Goal: Task Accomplishment & Management: Use online tool/utility

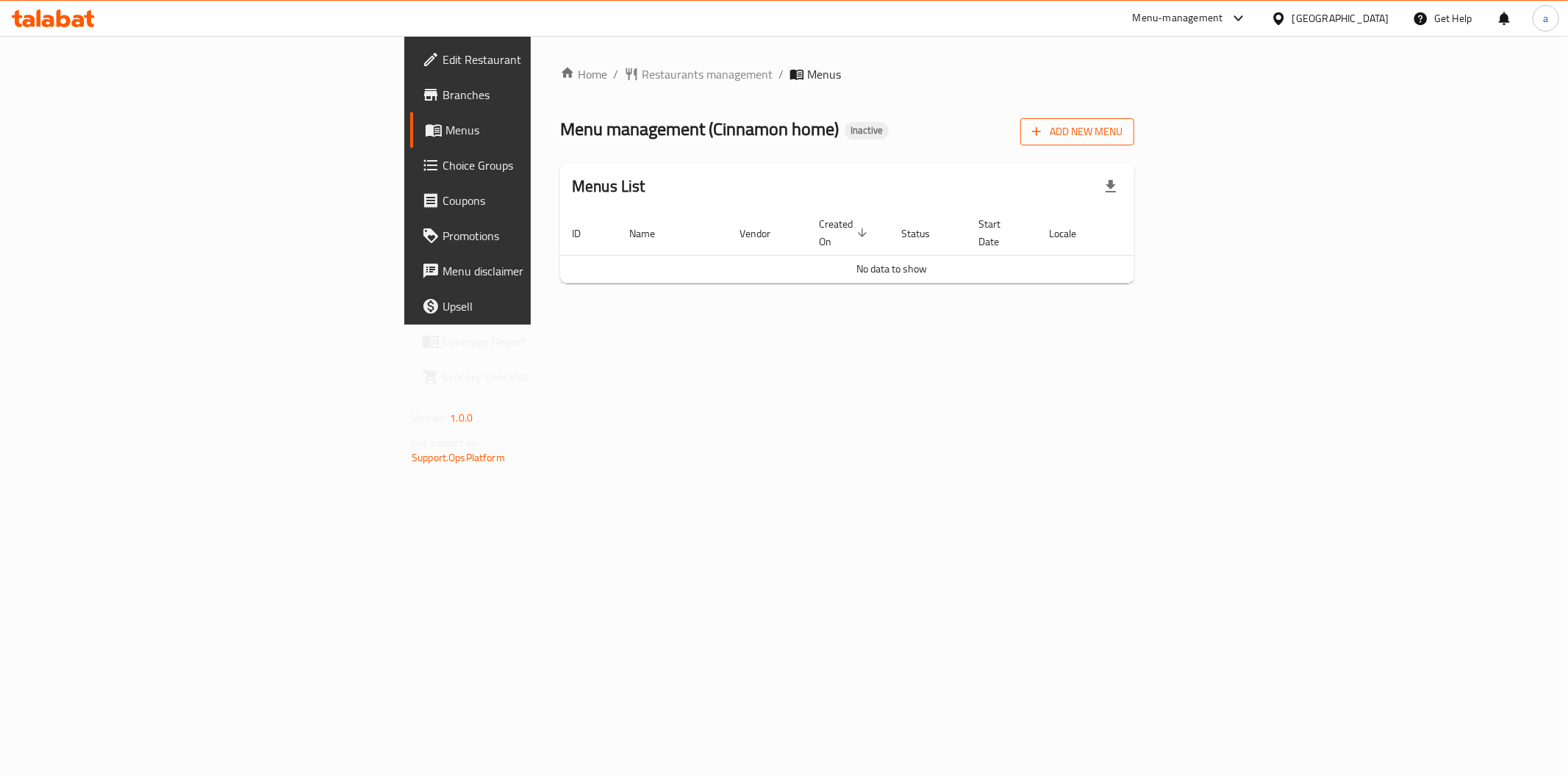
click at [1123, 138] on span "Add New Menu" at bounding box center [1076, 131] width 90 height 18
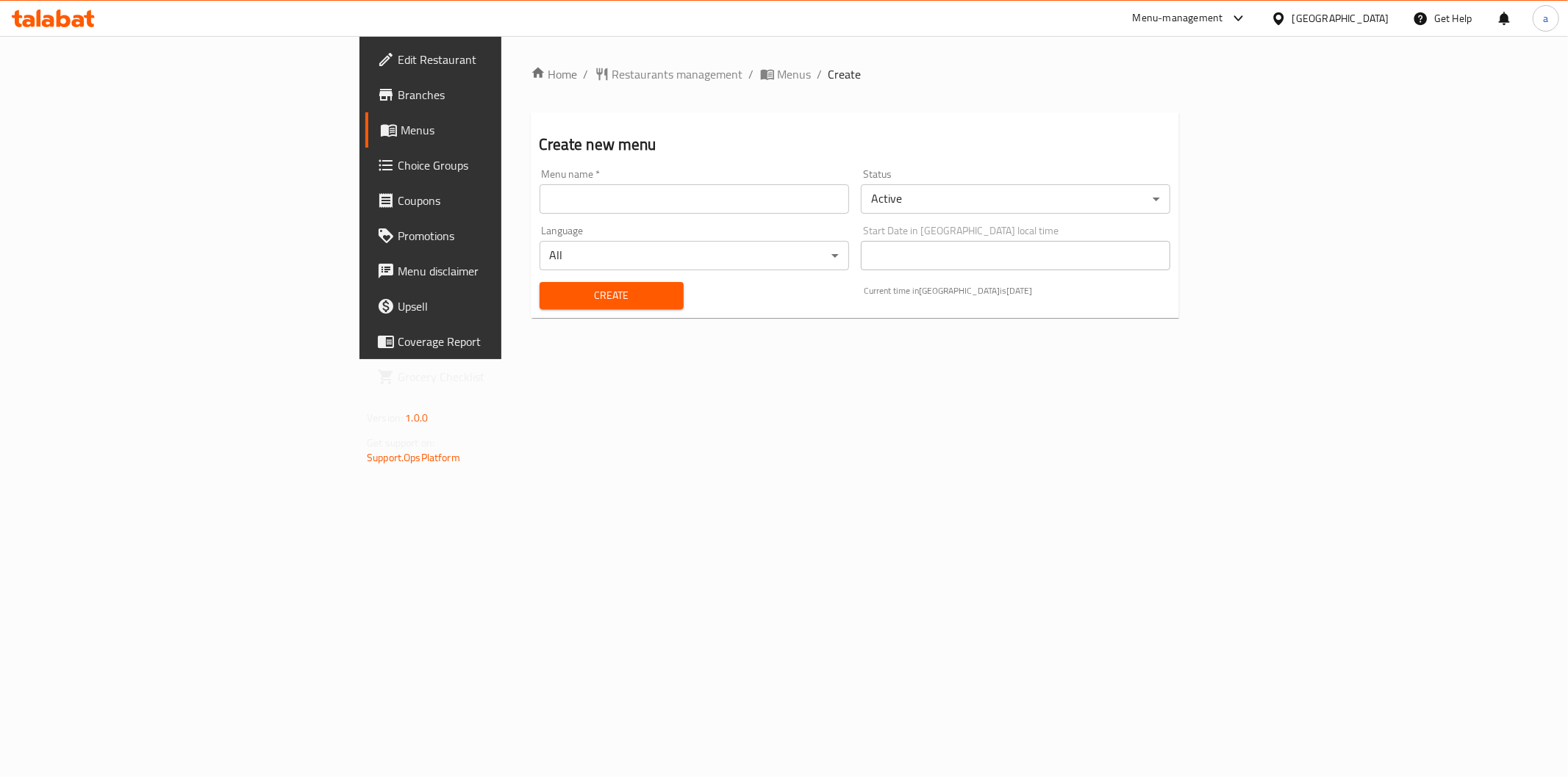
click at [653, 213] on input "text" at bounding box center [694, 199] width 309 height 30
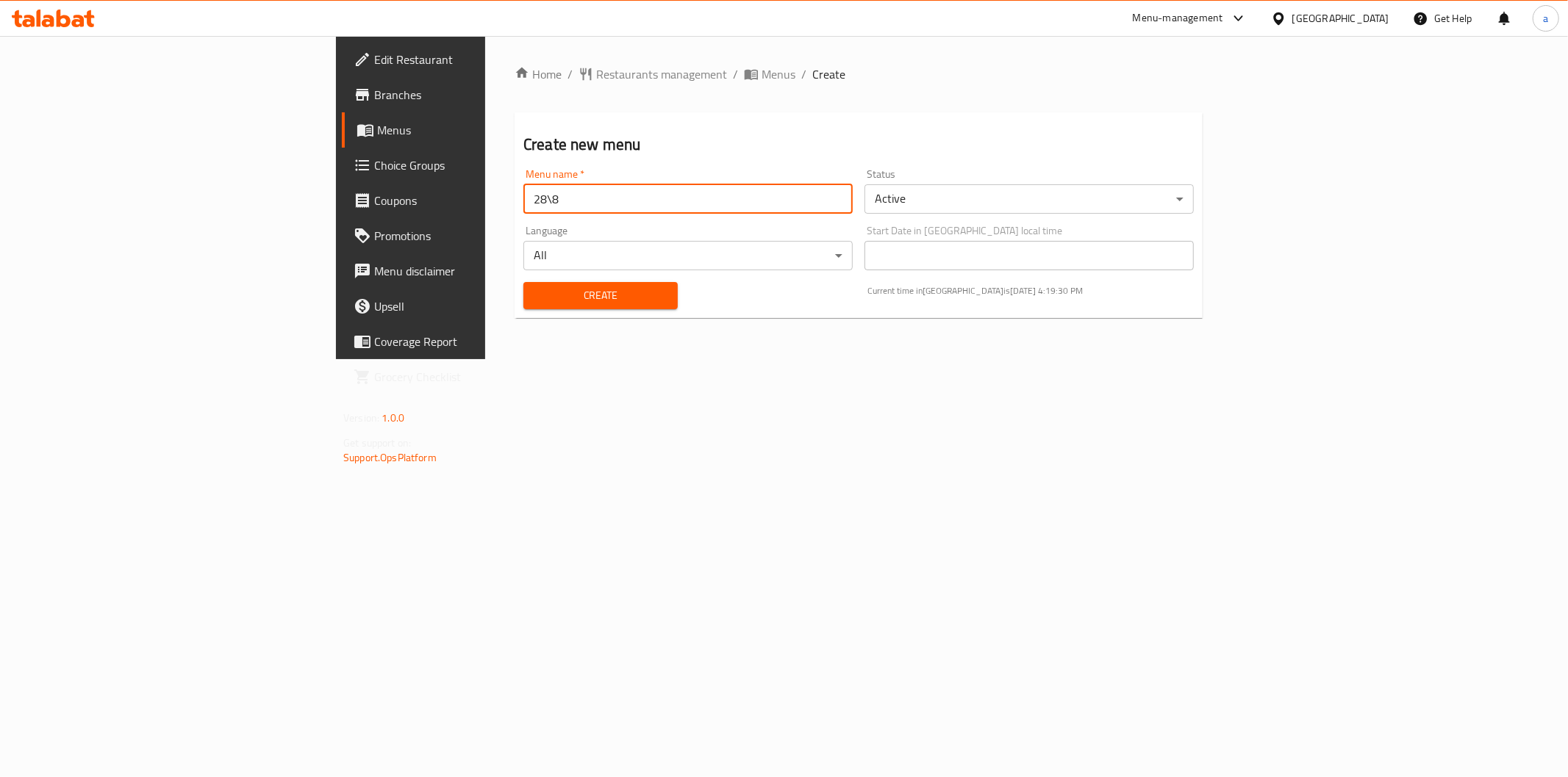
type input "28\8"
click at [536, 299] on span "Create" at bounding box center [600, 295] width 131 height 18
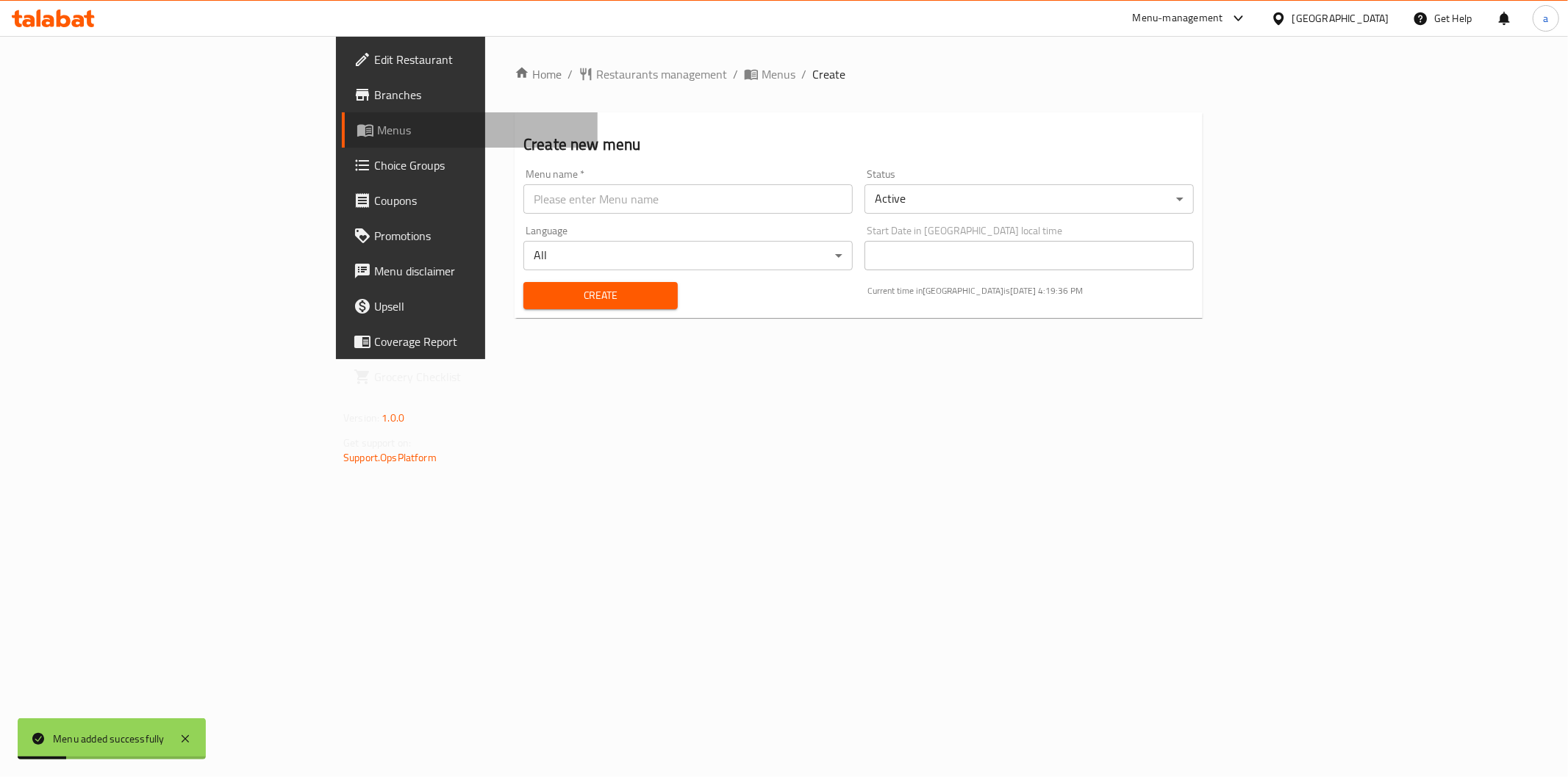
click at [377, 126] on span "Menus" at bounding box center [481, 130] width 209 height 18
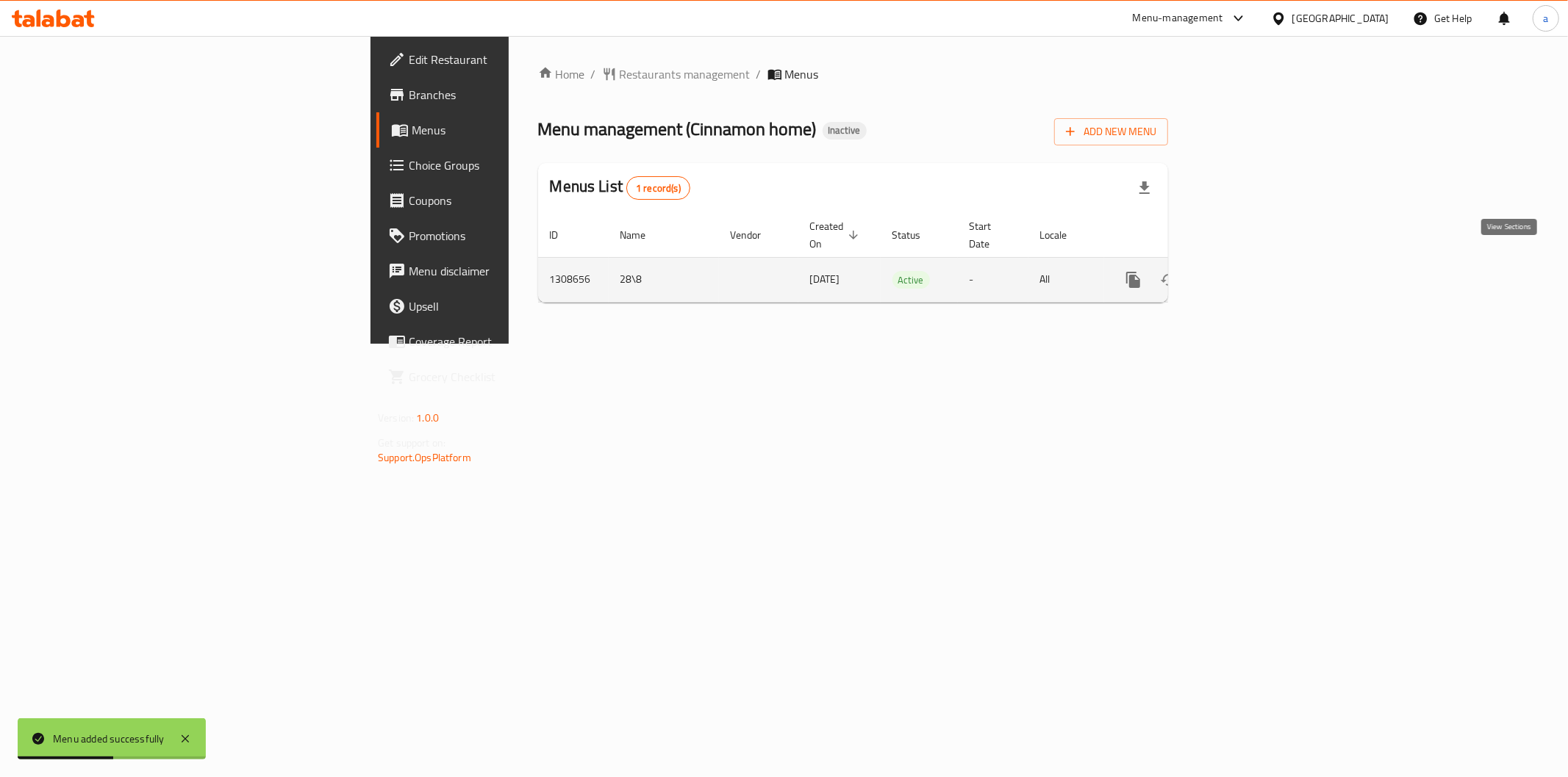
click at [1257, 262] on link "enhanced table" at bounding box center [1239, 279] width 35 height 35
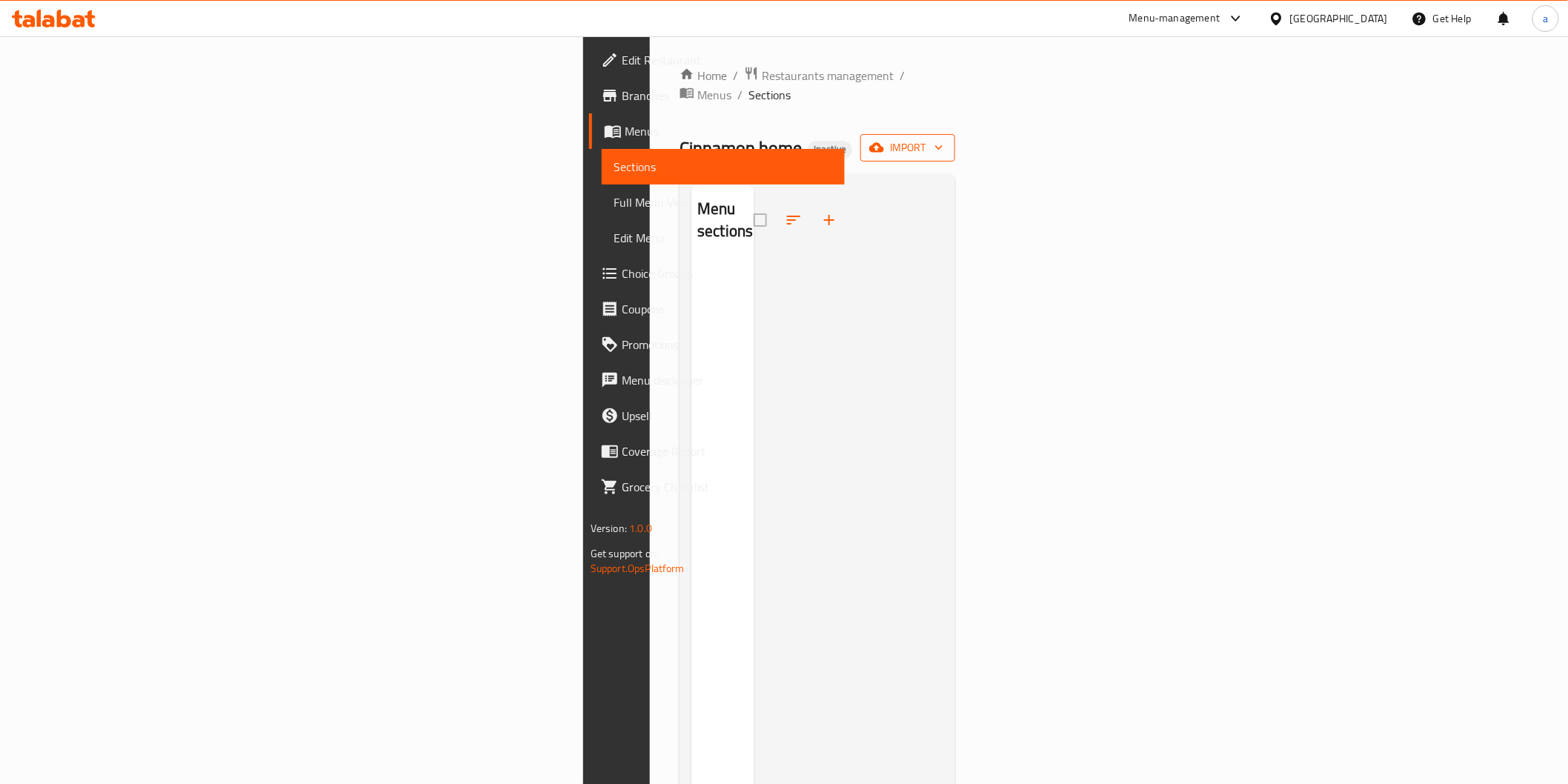
click at [955, 134] on button "import" at bounding box center [907, 148] width 95 height 27
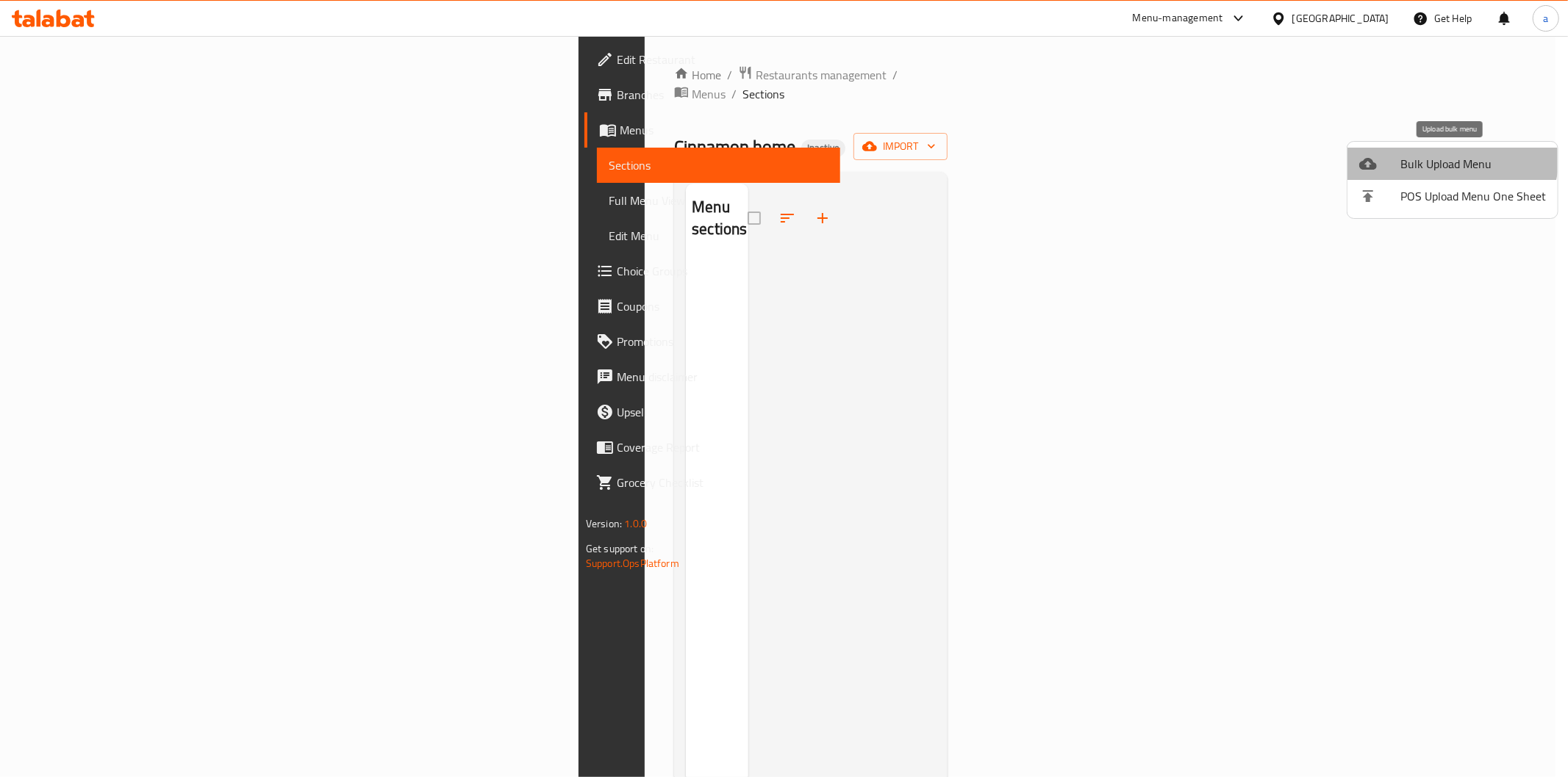
click at [1442, 155] on span "Bulk Upload Menu" at bounding box center [1473, 164] width 145 height 18
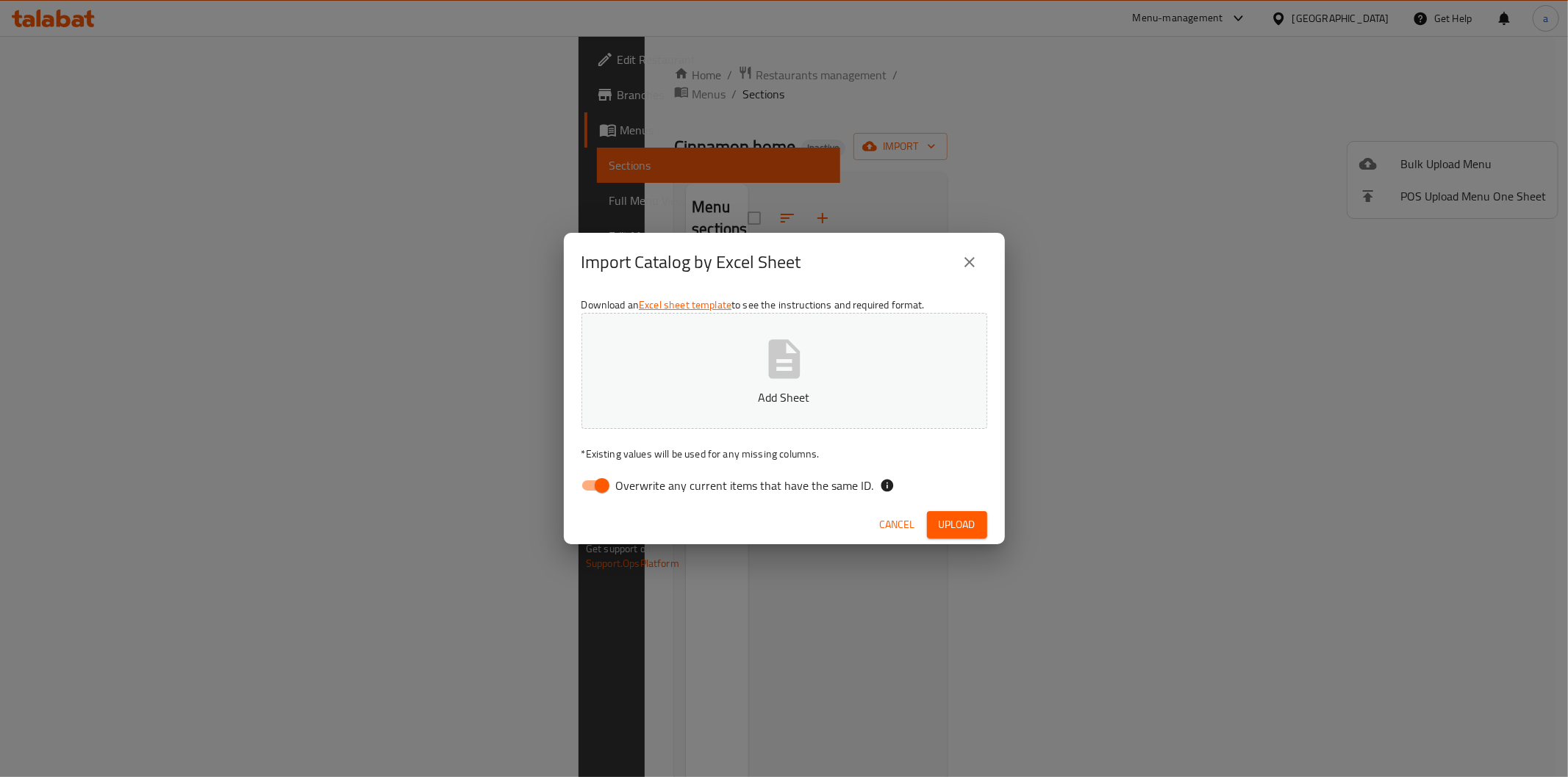
click at [797, 477] on span "Overwrite any current items that have the same ID." at bounding box center [745, 485] width 258 height 18
click at [644, 476] on input "Overwrite any current items that have the same ID." at bounding box center [602, 485] width 84 height 28
checkbox input "false"
click at [799, 393] on p "Add Sheet" at bounding box center [784, 398] width 360 height 18
click at [946, 519] on span "Upload" at bounding box center [957, 525] width 37 height 18
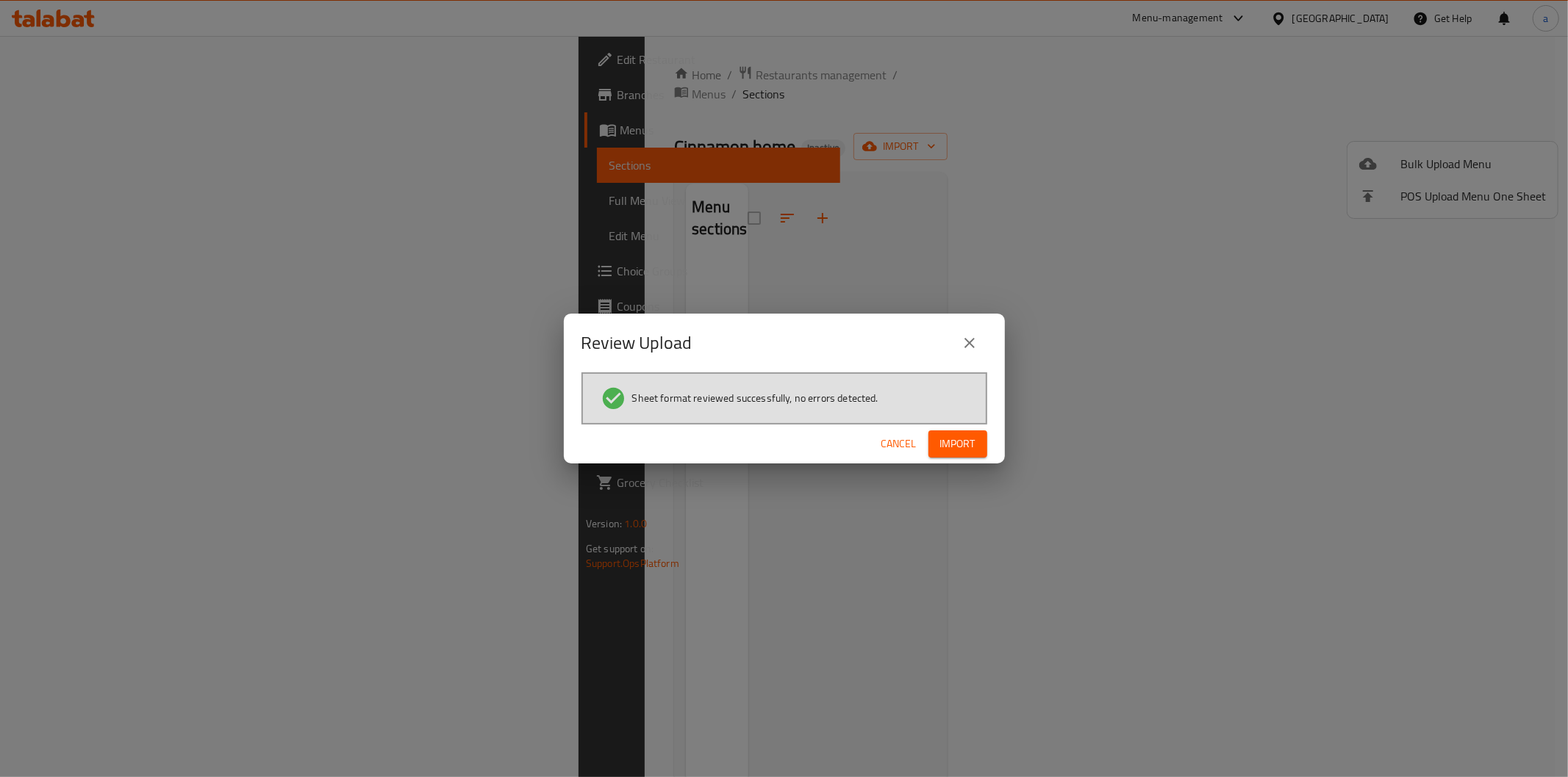
click at [972, 456] on button "Import" at bounding box center [957, 443] width 59 height 27
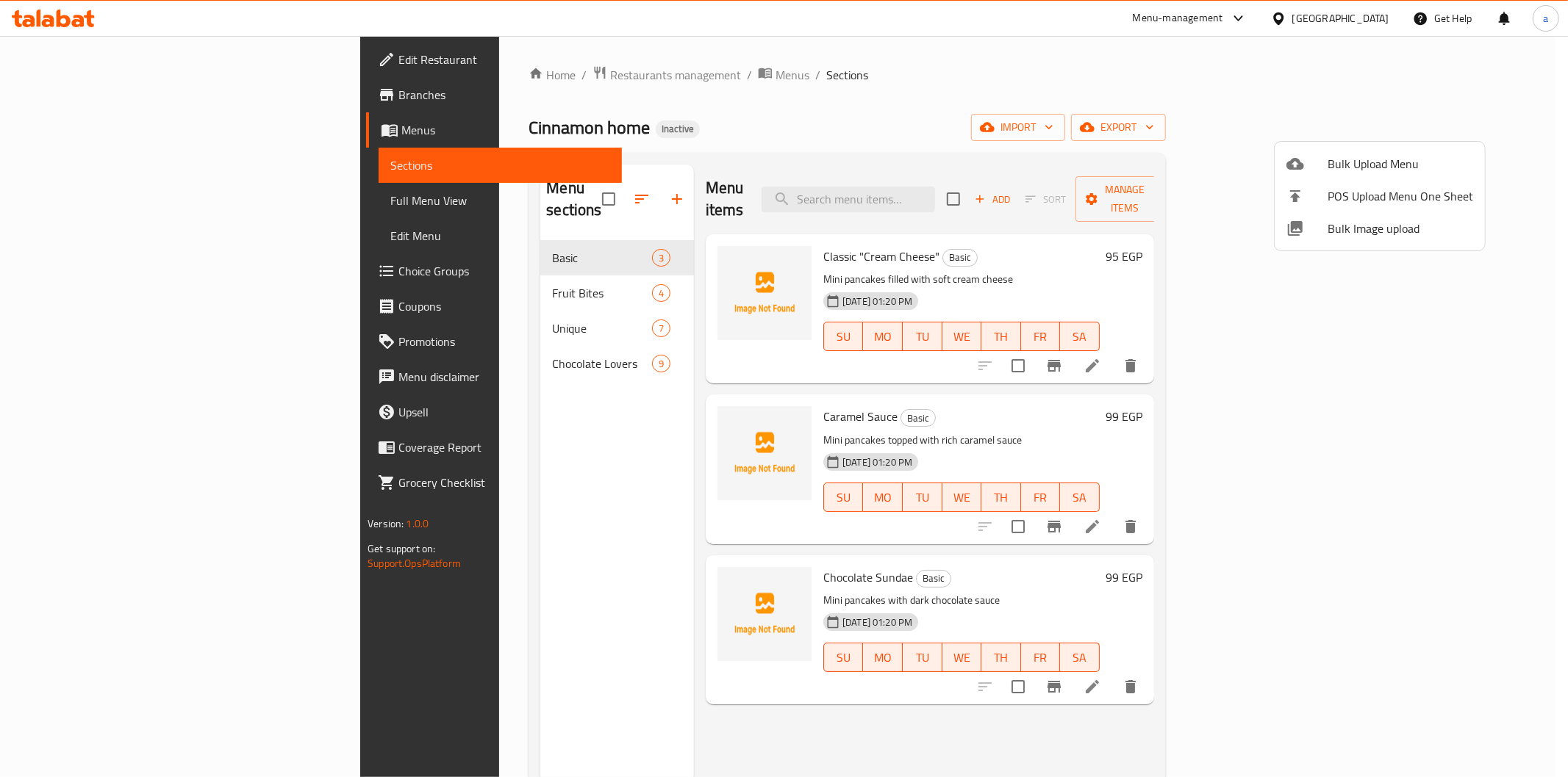
click at [135, 194] on div at bounding box center [784, 388] width 1568 height 777
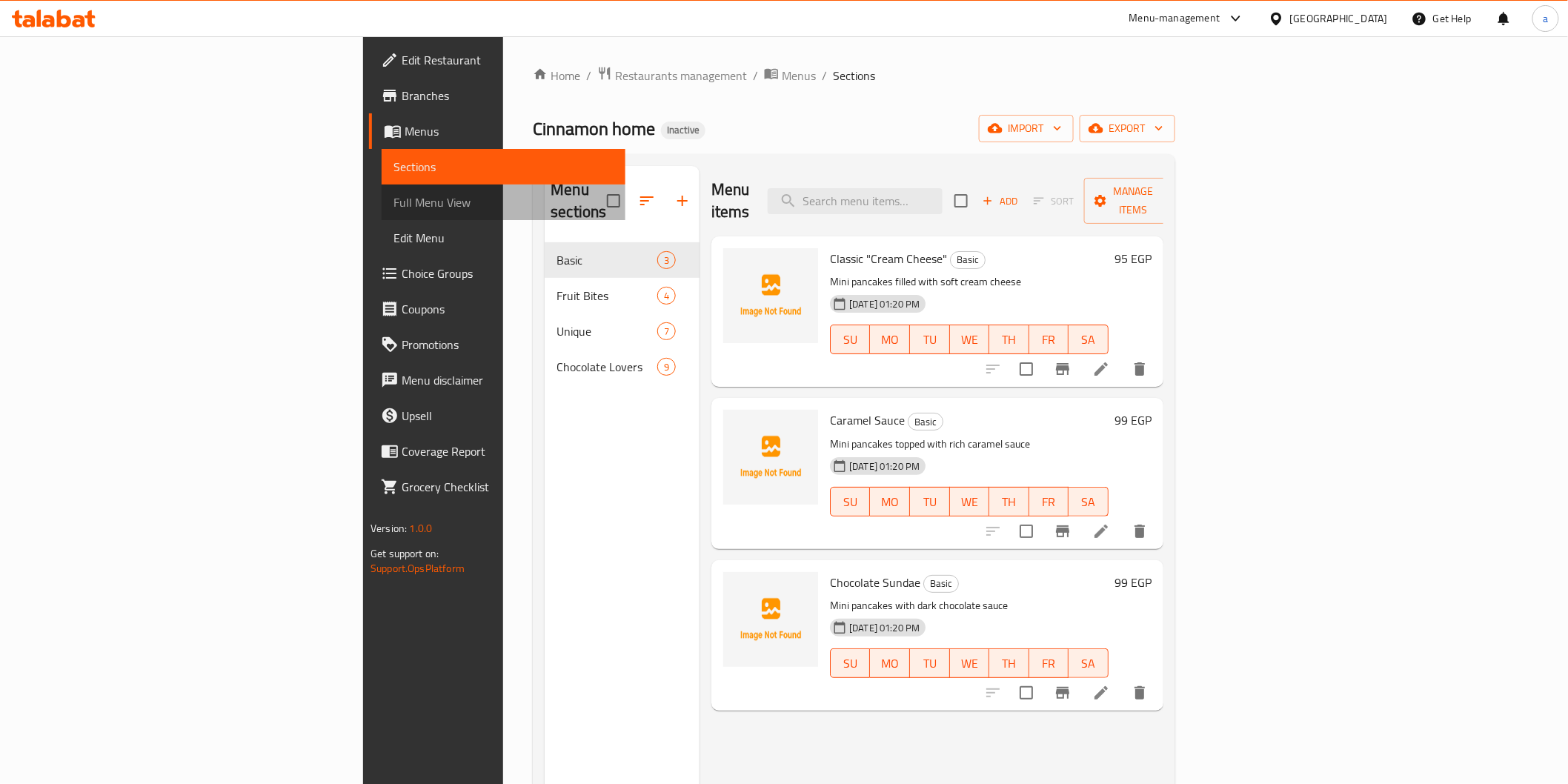
click at [393, 205] on span "Full Menu View" at bounding box center [503, 202] width 219 height 18
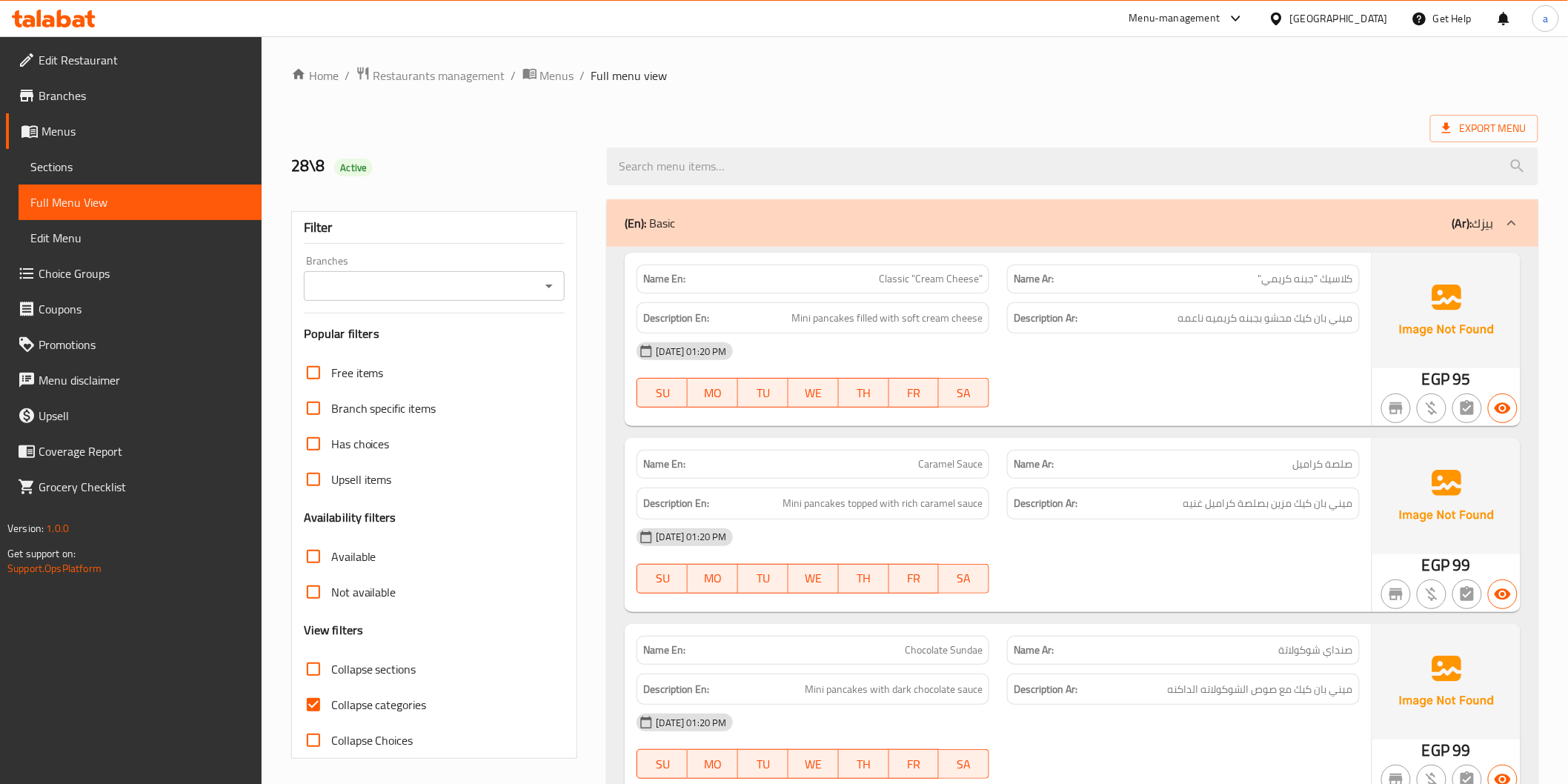
click at [419, 521] on div "Free items Branch specific items Has choices Upsell items Availability filters …" at bounding box center [435, 557] width 261 height 403
click at [322, 696] on input "Collapse categories" at bounding box center [314, 704] width 35 height 35
checkbox input "false"
